Goal: Task Accomplishment & Management: Manage account settings

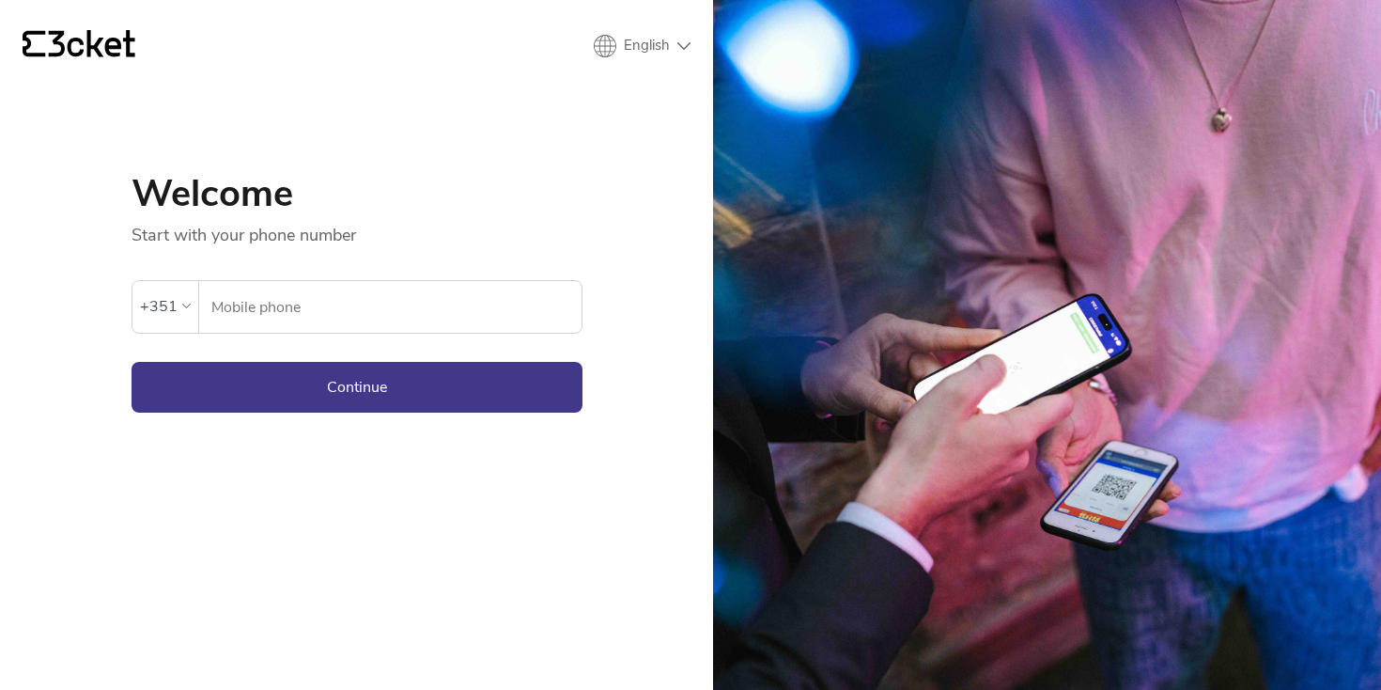
click at [514, 315] on input "Mobile phone" at bounding box center [395, 307] width 371 height 52
type input "915481990"
click at [453, 392] on button "Continue" at bounding box center [357, 387] width 451 height 51
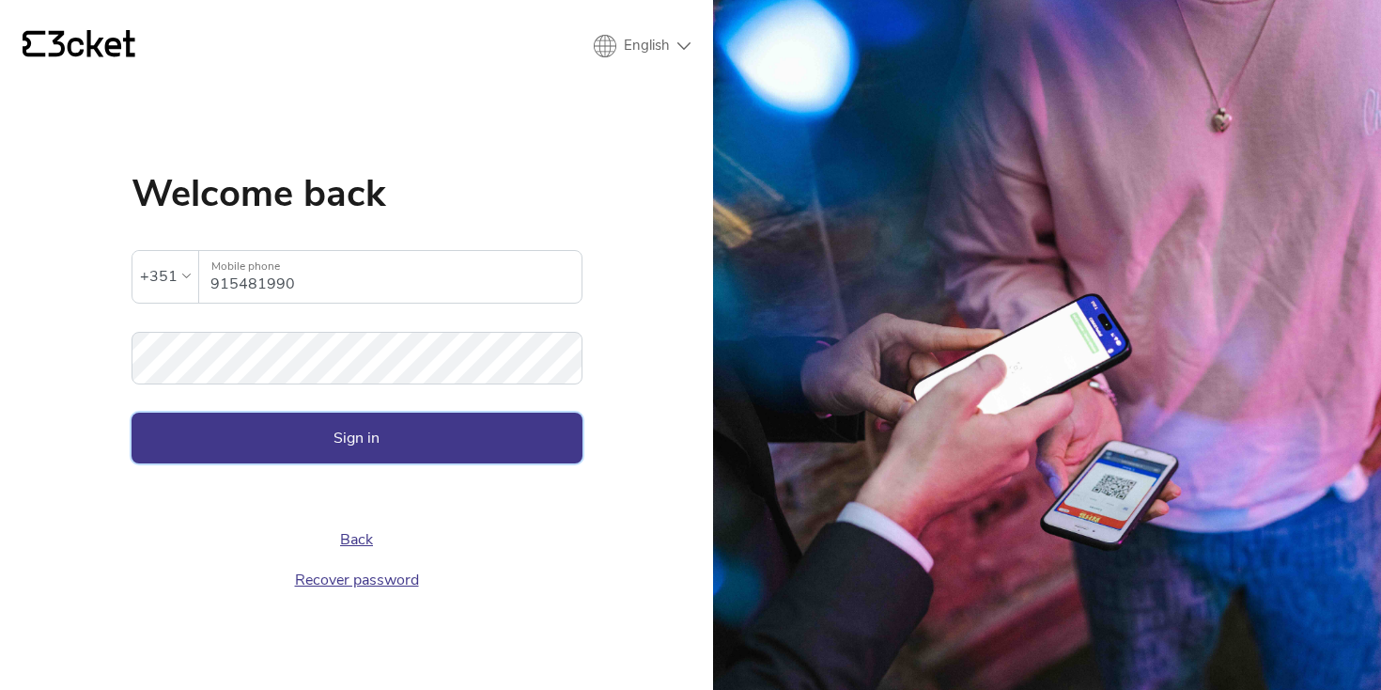
click at [400, 437] on button "Sign in" at bounding box center [357, 437] width 451 height 51
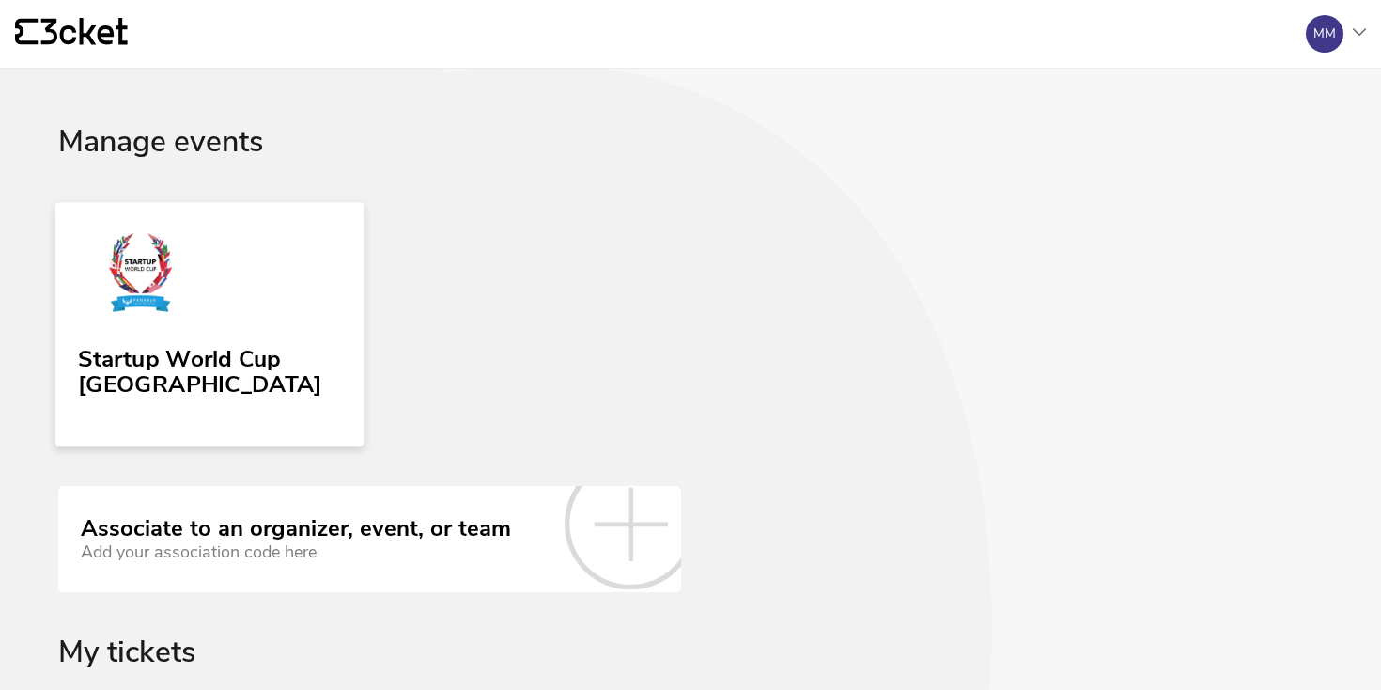
click at [288, 394] on div "Startup World Cup [GEOGRAPHIC_DATA]" at bounding box center [209, 368] width 262 height 60
